Goal: Download file/media

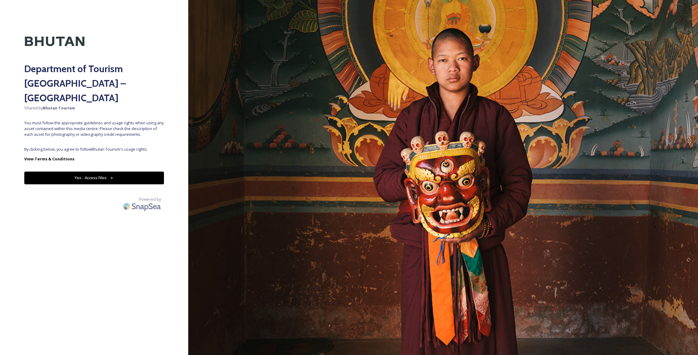
click at [123, 172] on button "Yes - Access Files" at bounding box center [94, 178] width 140 height 12
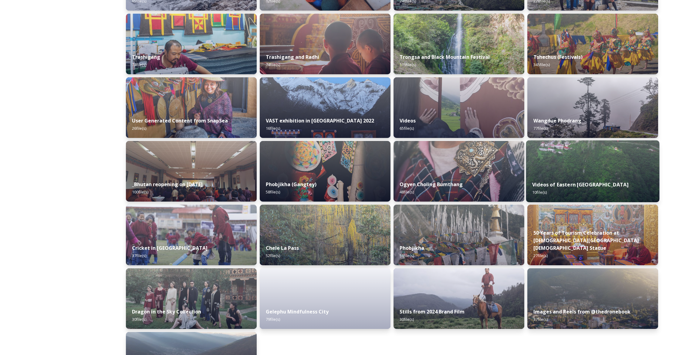
scroll to position [637, 0]
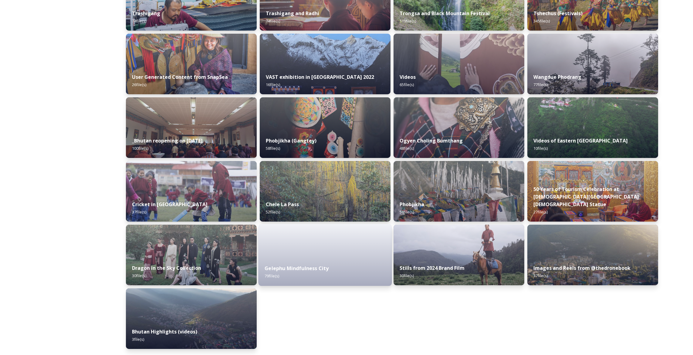
click at [340, 268] on div "Gelephu Mindfulness City 79 file(s)" at bounding box center [326, 273] width 134 height 28
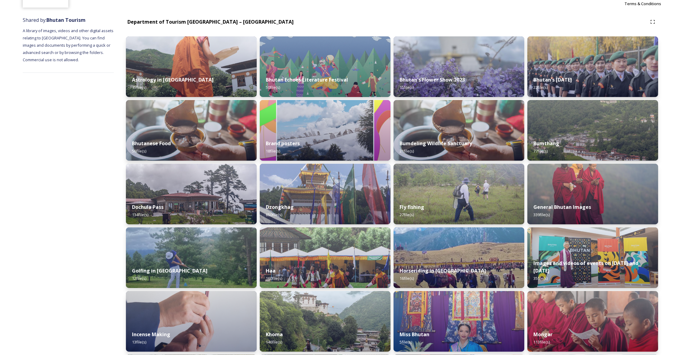
scroll to position [65, 0]
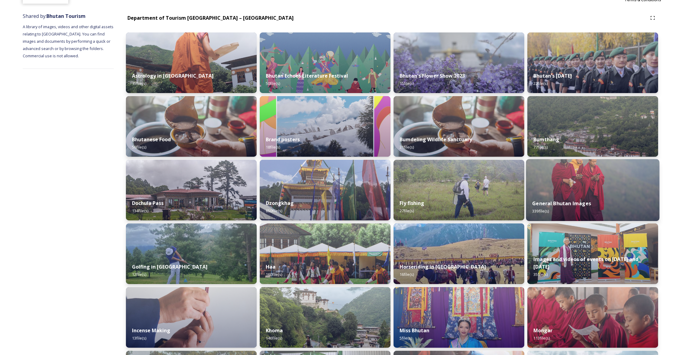
click at [627, 188] on img at bounding box center [593, 190] width 134 height 62
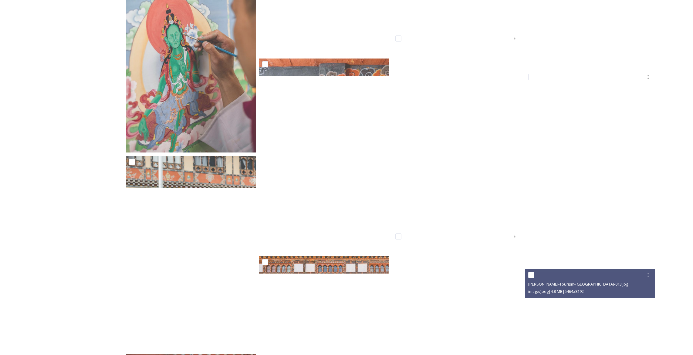
scroll to position [9436, 0]
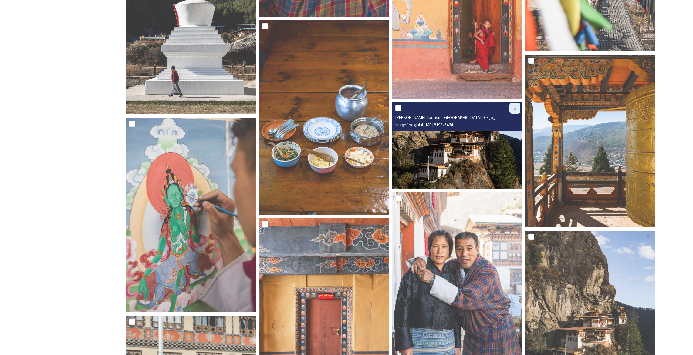
click at [514, 111] on icon at bounding box center [515, 108] width 5 height 5
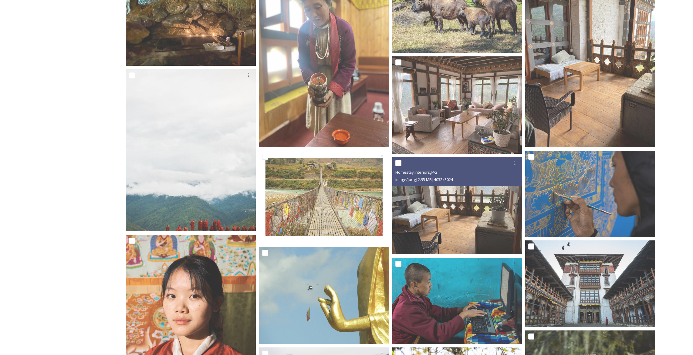
scroll to position [35, 0]
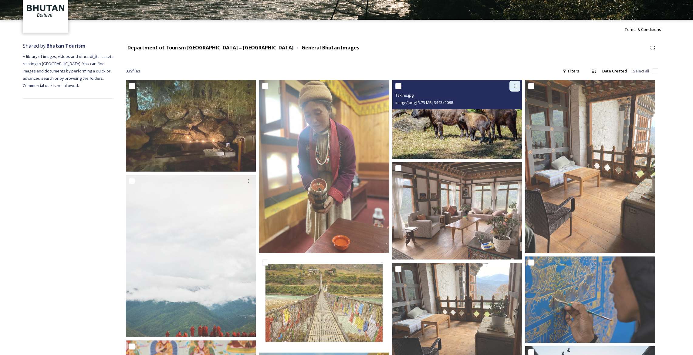
click at [514, 87] on icon at bounding box center [515, 86] width 5 height 5
click at [508, 114] on div "Download" at bounding box center [508, 111] width 25 height 12
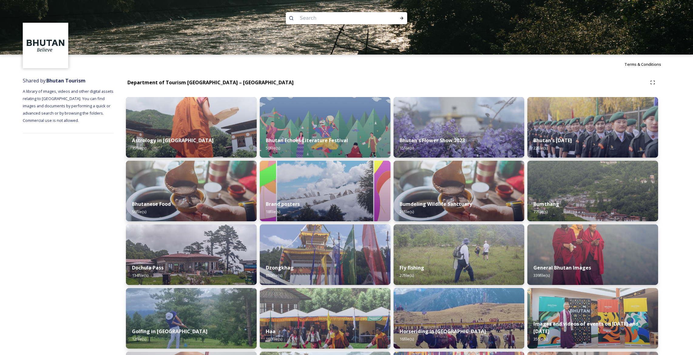
click at [343, 15] on input at bounding box center [338, 18] width 83 height 13
type input "takin'"
type input "takin"
click at [400, 19] on icon at bounding box center [401, 18] width 5 height 5
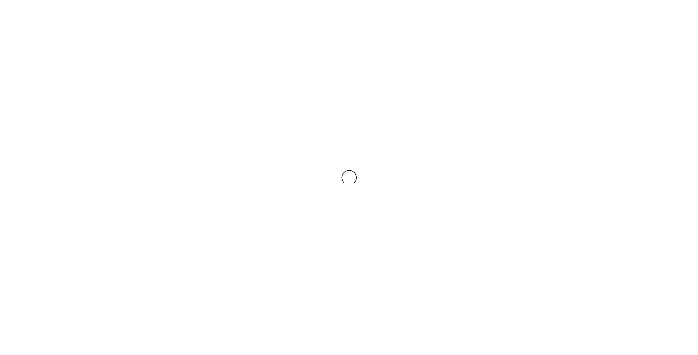
click at [400, 19] on div at bounding box center [349, 177] width 698 height 355
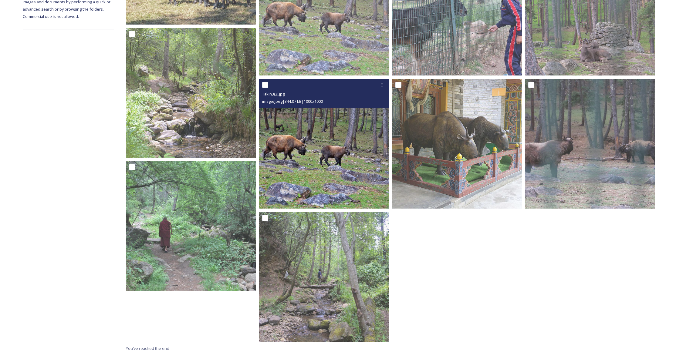
scroll to position [29, 0]
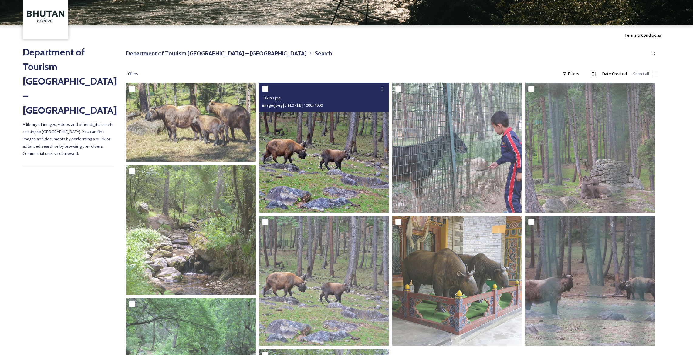
click at [362, 144] on img at bounding box center [324, 148] width 130 height 130
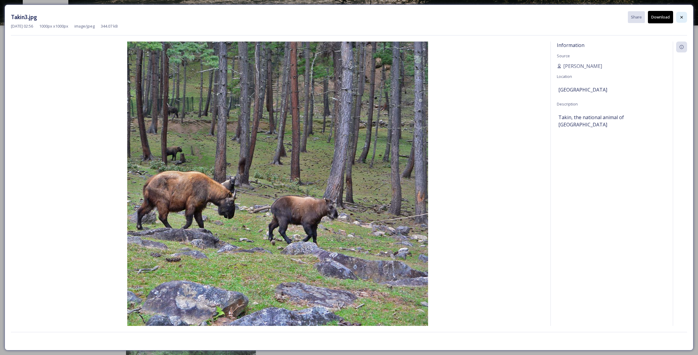
click at [685, 15] on div at bounding box center [681, 17] width 11 height 11
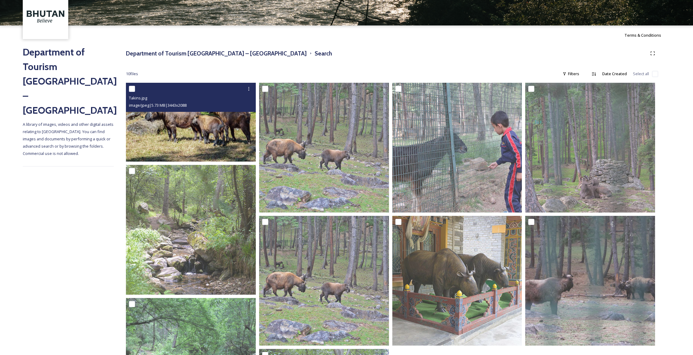
click at [201, 122] on img at bounding box center [191, 122] width 130 height 79
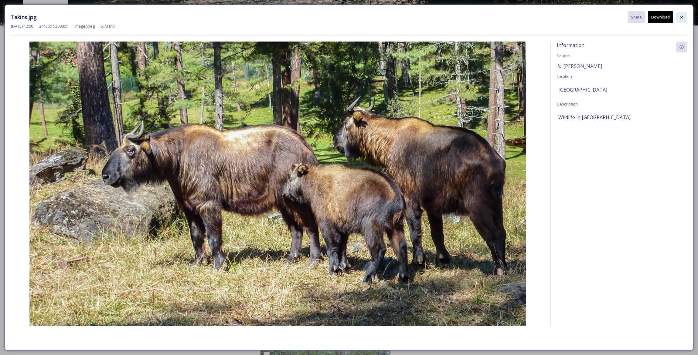
click at [684, 19] on div at bounding box center [681, 17] width 11 height 11
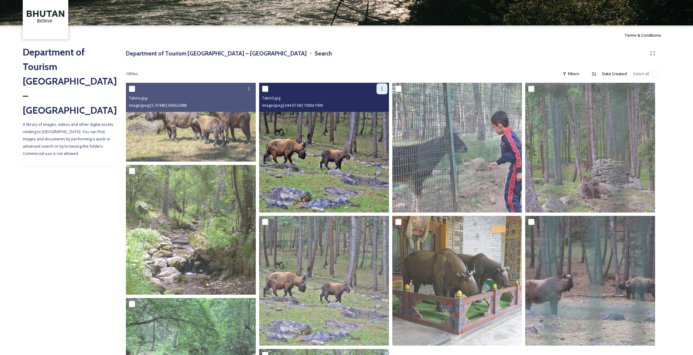
click at [380, 88] on icon at bounding box center [382, 89] width 5 height 5
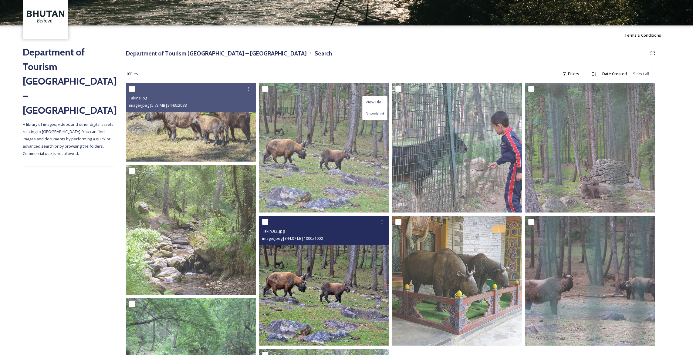
click at [349, 293] on img at bounding box center [324, 281] width 130 height 130
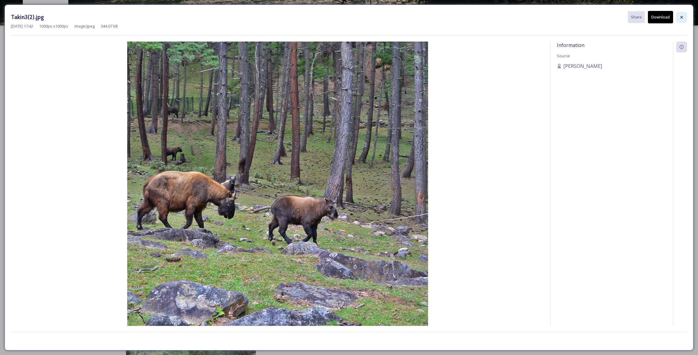
click at [679, 19] on div at bounding box center [681, 17] width 11 height 11
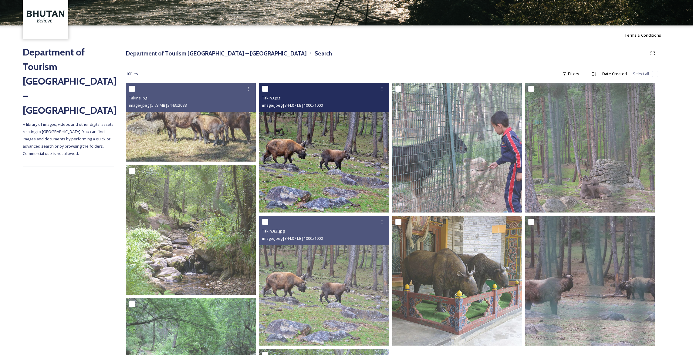
click at [338, 170] on img at bounding box center [324, 148] width 130 height 130
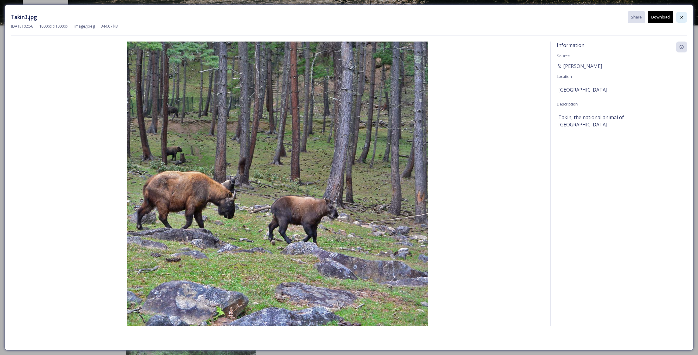
click at [680, 17] on icon at bounding box center [681, 17] width 5 height 5
